Goal: Task Accomplishment & Management: Use online tool/utility

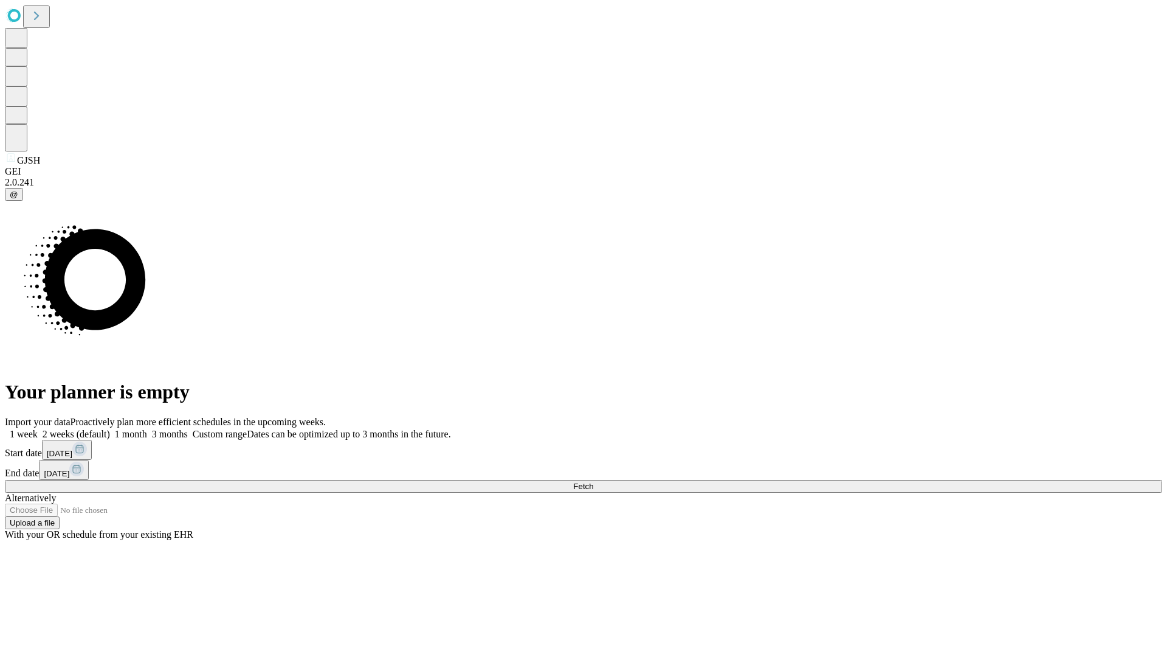
click at [593, 481] on span "Fetch" at bounding box center [583, 485] width 20 height 9
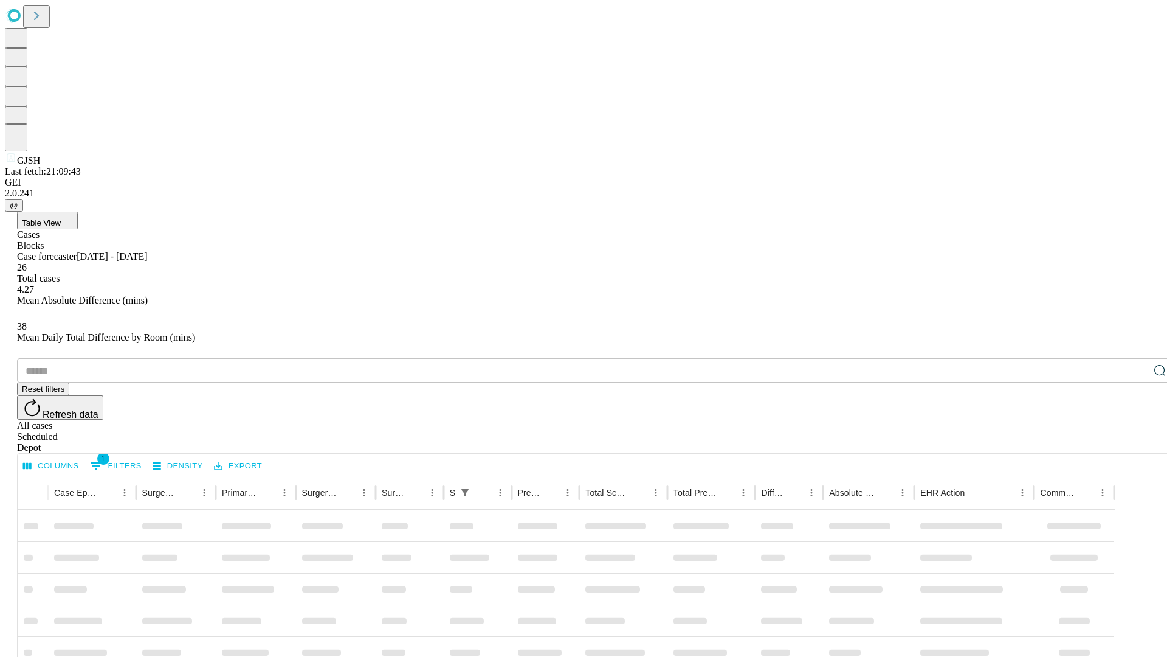
click at [1136, 442] on div "Depot" at bounding box center [595, 447] width 1157 height 11
